Goal: Obtain resource: Download file/media

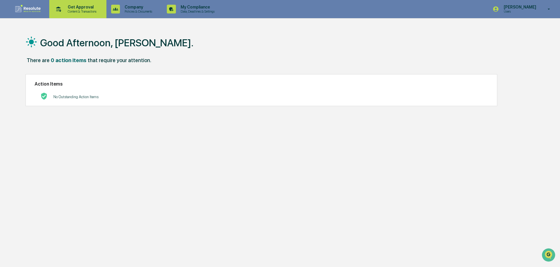
click at [78, 11] on p "Content & Transactions" at bounding box center [81, 11] width 36 height 4
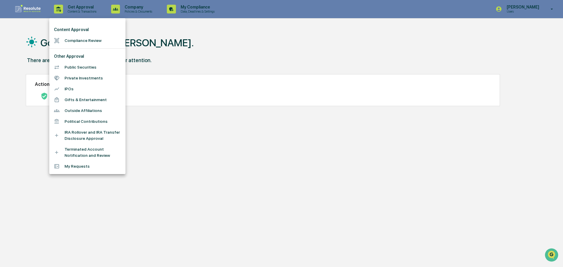
click at [83, 40] on li "Compliance Review" at bounding box center [87, 40] width 76 height 11
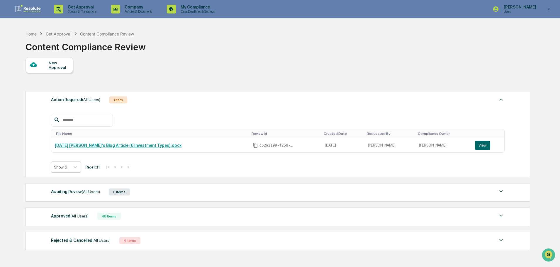
click at [76, 219] on div "Approved (All Users)" at bounding box center [70, 216] width 38 height 8
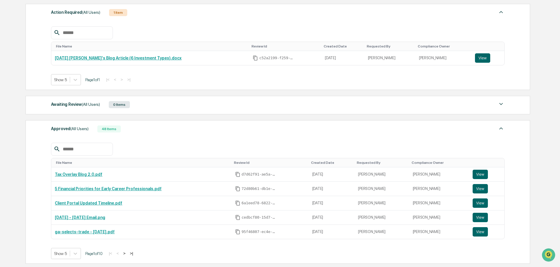
scroll to position [88, 0]
click at [74, 176] on link "Tax Overlay Blog 2.0.pdf" at bounding box center [78, 173] width 47 height 5
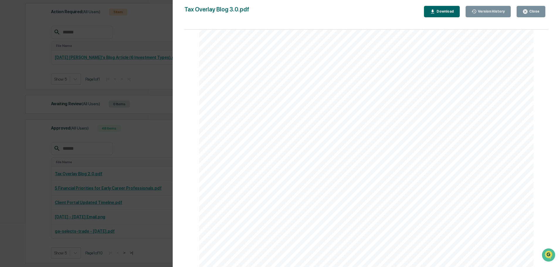
scroll to position [0, 0]
click at [445, 13] on div "Download" at bounding box center [444, 11] width 18 height 4
drag, startPoint x: 348, startPoint y: 142, endPoint x: 266, endPoint y: 68, distance: 110.4
click at [266, 68] on div "• Total tax bill: $8,650. Now imagine if Manager A’s short - term gains had bee…" at bounding box center [366, 37] width 335 height 433
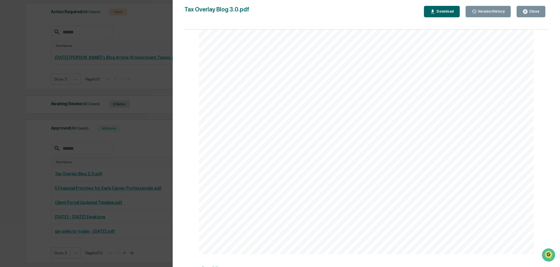
click at [308, 126] on div "• Total tax bill: $8,650. Now imagine if Manager A’s short - term gains had bee…" at bounding box center [366, 37] width 335 height 433
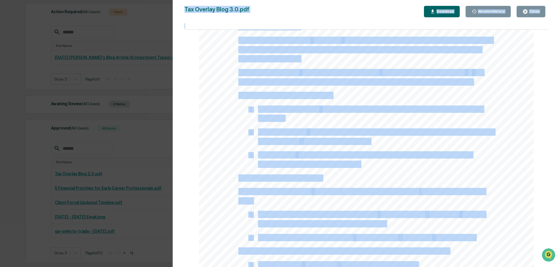
scroll to position [29, 0]
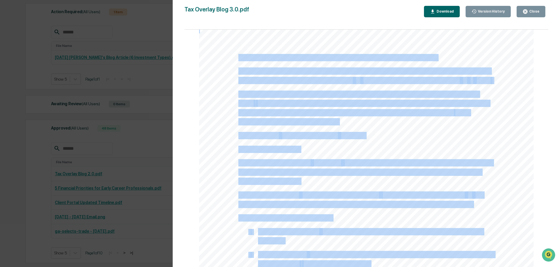
drag, startPoint x: 341, startPoint y: 140, endPoint x: 225, endPoint y: 50, distance: 147.0
copy div "Loremipsumdo Sita Consectet Adipi: Eli Sed Doeiusm Temporinci Utla Etdo magnaa …"
click at [531, 12] on div "Close" at bounding box center [533, 11] width 11 height 4
